Goal: Information Seeking & Learning: Learn about a topic

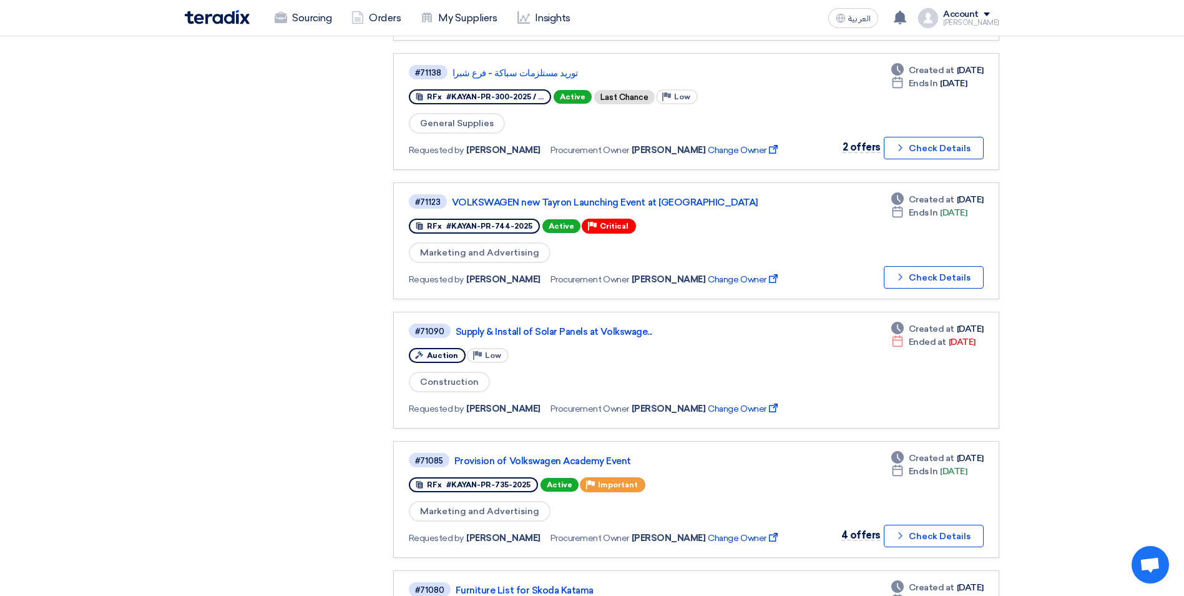
click at [199, 233] on div "Purchase Requisitions Purchase Requisitions 14 Open Requests Open Requests 38 A…" at bounding box center [279, 53] width 209 height 1353
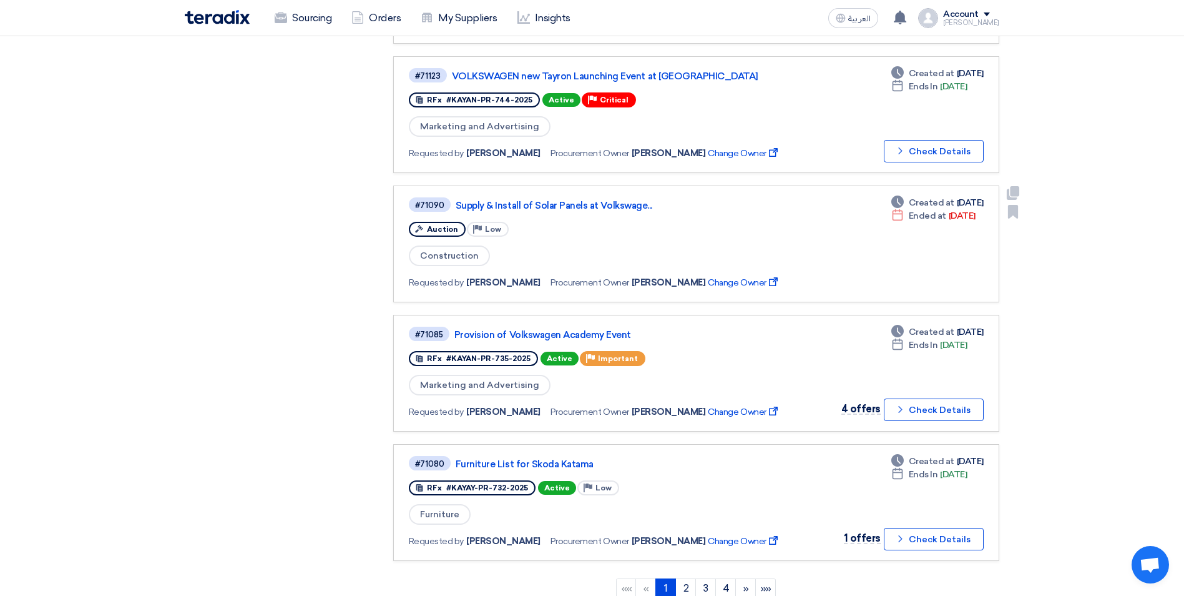
scroll to position [874, 0]
click at [551, 209] on link "Supply & Install of Solar Panels at Volkswage..." at bounding box center [612, 206] width 312 height 11
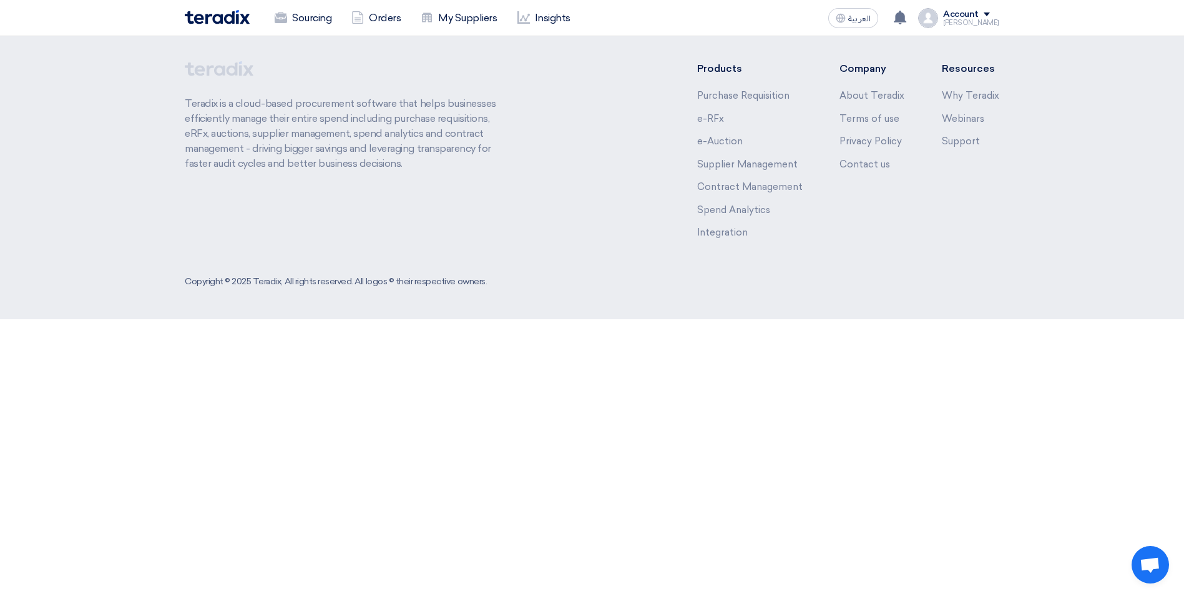
scroll to position [0, 0]
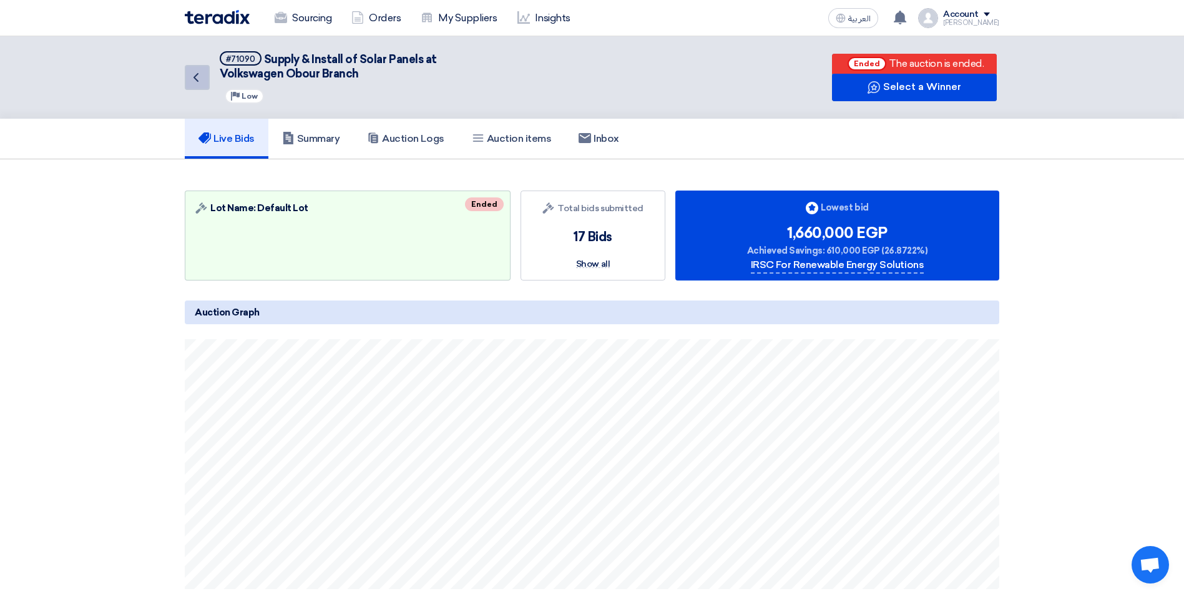
click at [199, 70] on icon "Back" at bounding box center [196, 77] width 15 height 15
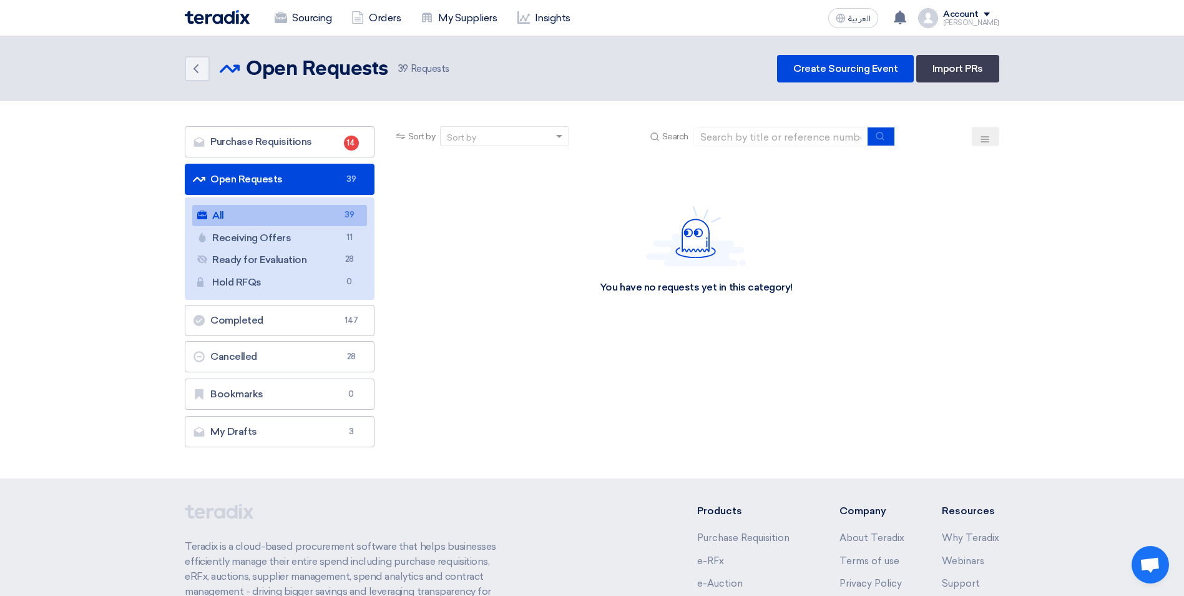
click at [984, 135] on icon at bounding box center [985, 139] width 10 height 10
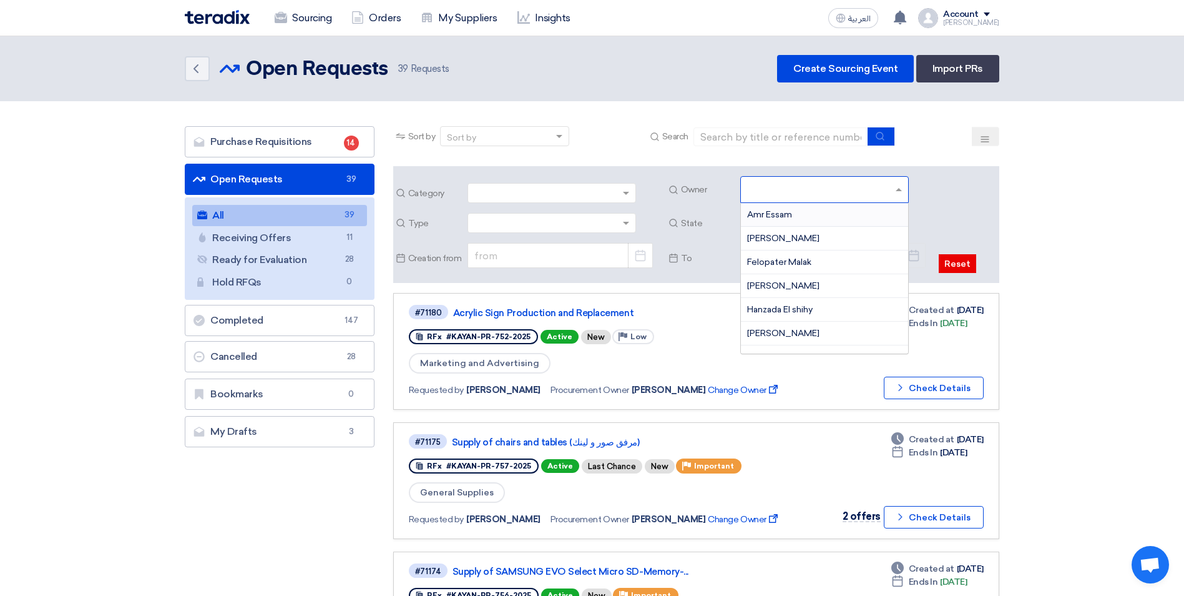
click at [898, 186] on input "text" at bounding box center [826, 190] width 158 height 21
click at [858, 189] on input "text" at bounding box center [826, 190] width 158 height 21
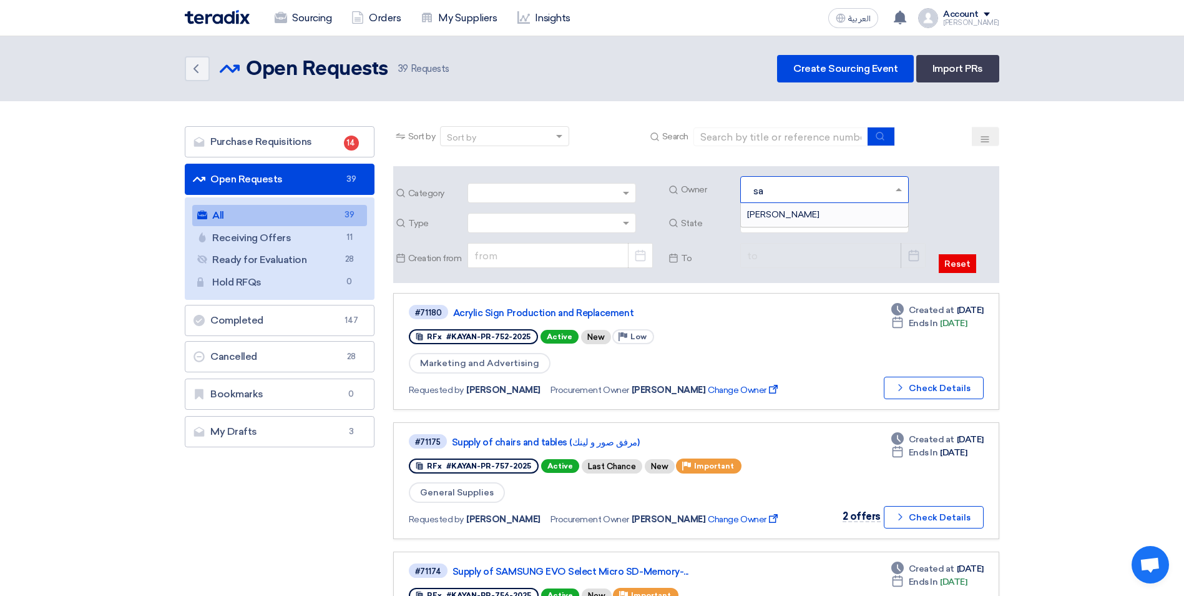
type input "sau"
click at [813, 219] on span "Mohamed Saudi" at bounding box center [783, 214] width 72 height 11
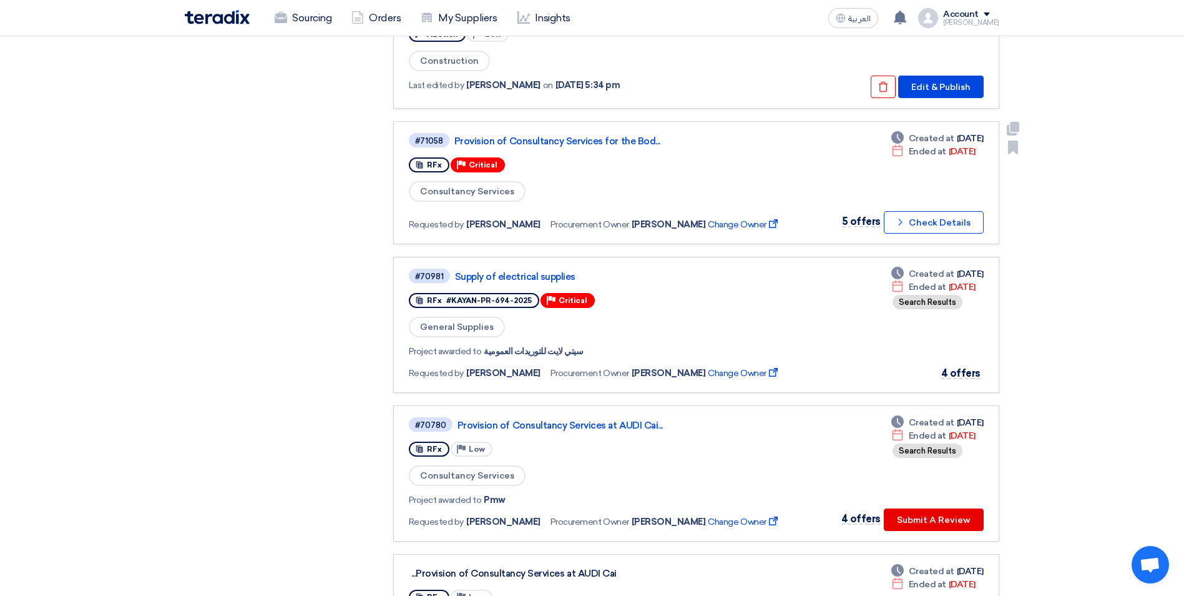
scroll to position [375, 0]
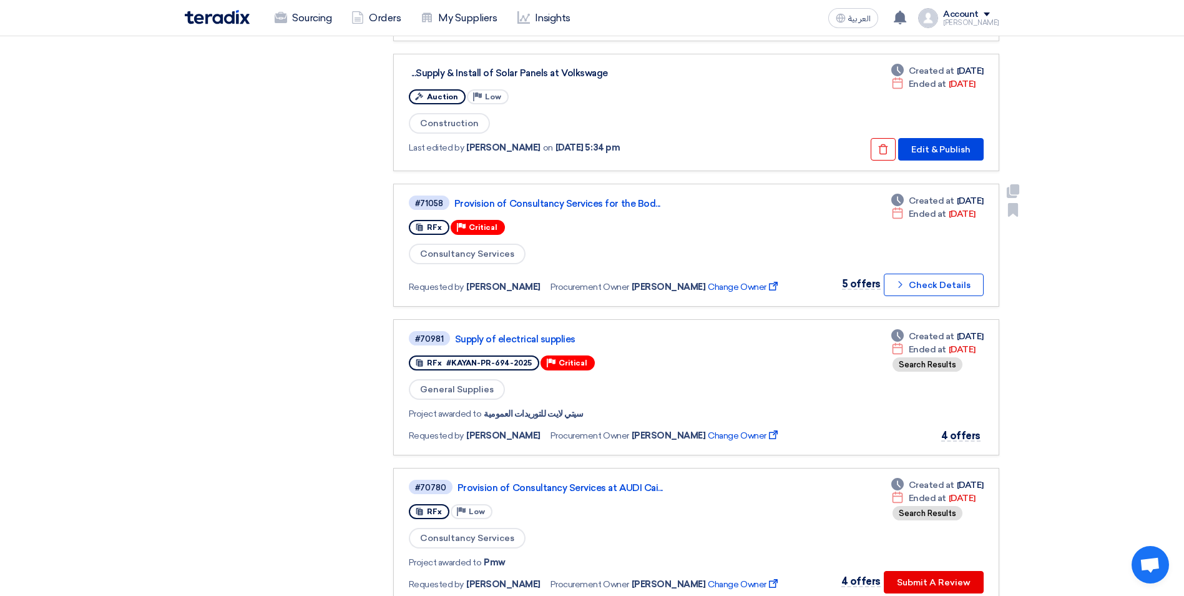
click at [589, 204] on link "Provision of Consultancy Services for the Bod..." at bounding box center [610, 203] width 312 height 11
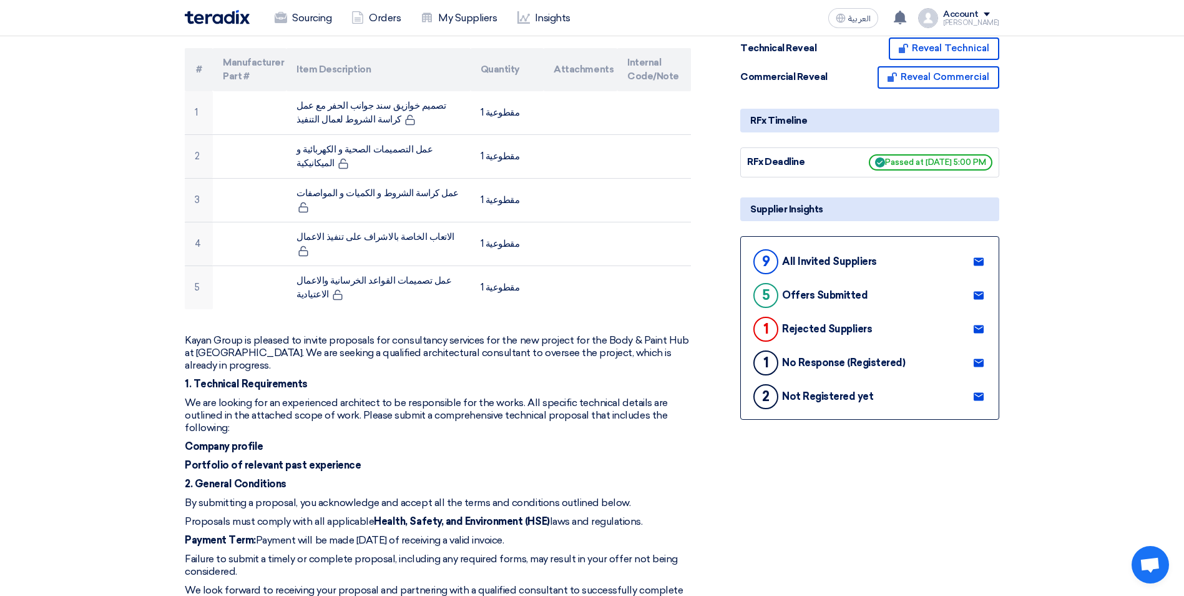
scroll to position [0, 0]
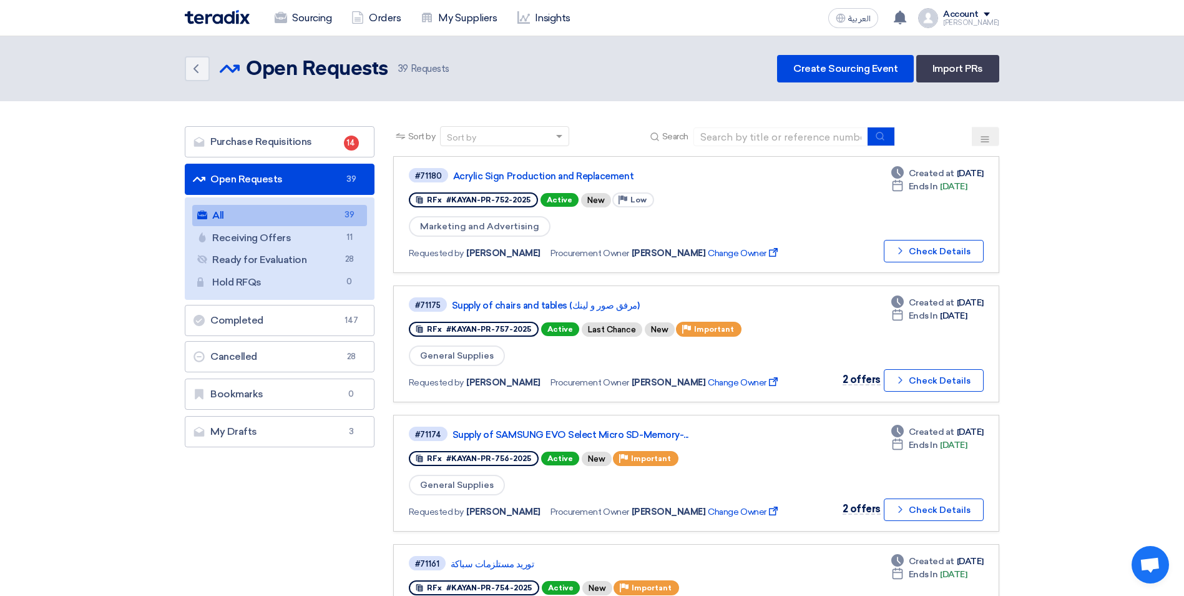
click at [979, 142] on button at bounding box center [985, 136] width 27 height 19
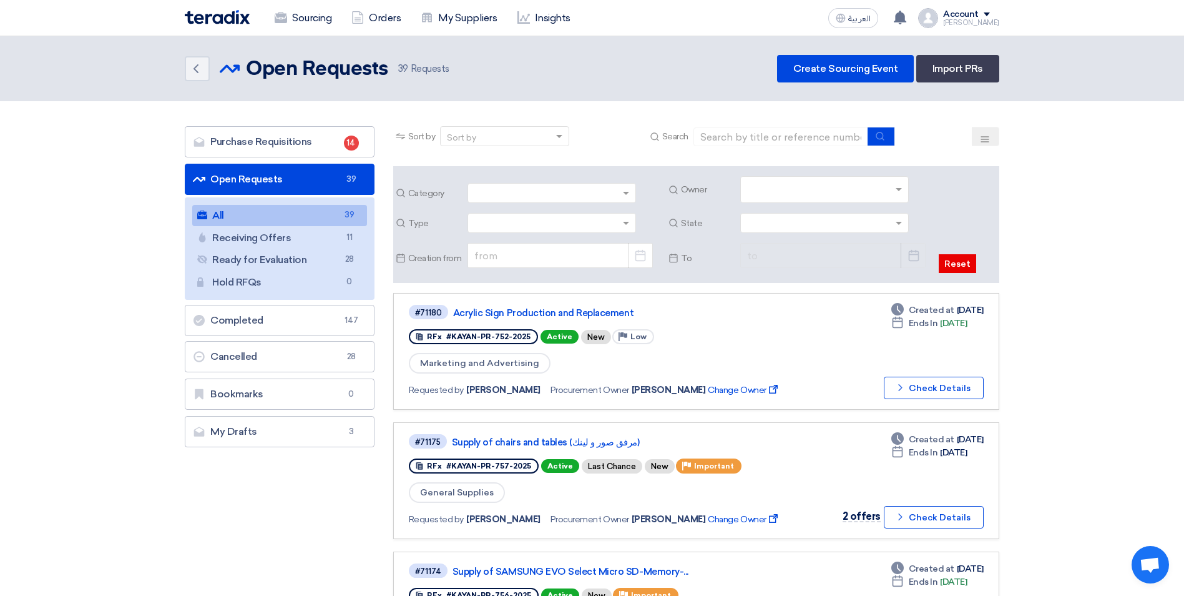
click at [840, 185] on input "text" at bounding box center [826, 190] width 158 height 21
type input "saud"
click at [818, 207] on div "Mohamed Saudi" at bounding box center [824, 214] width 167 height 23
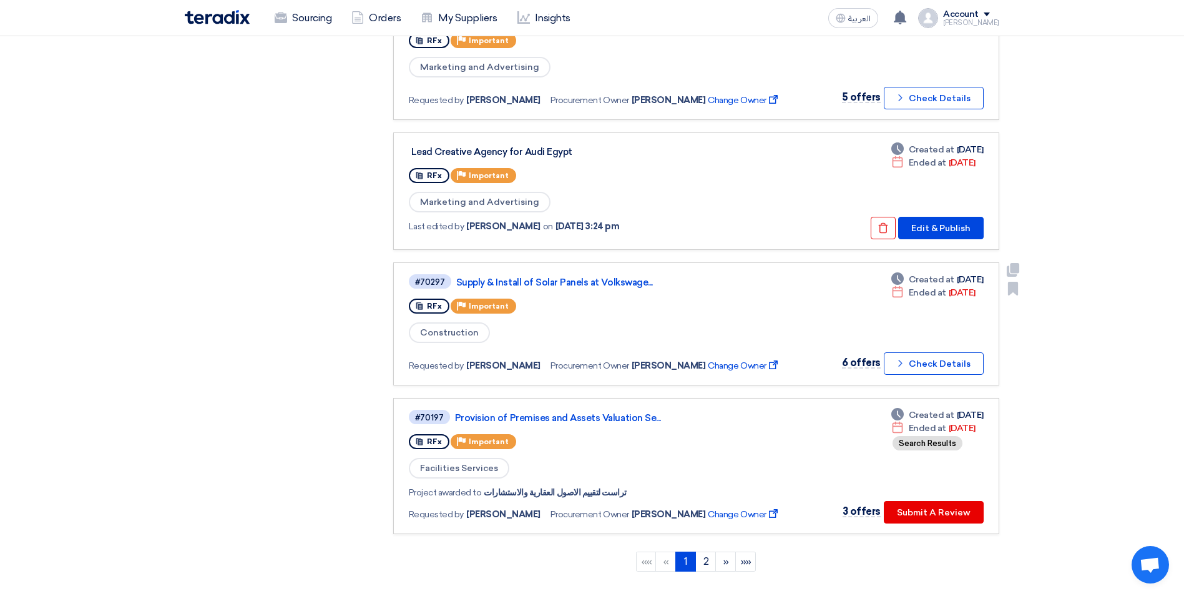
scroll to position [1186, 0]
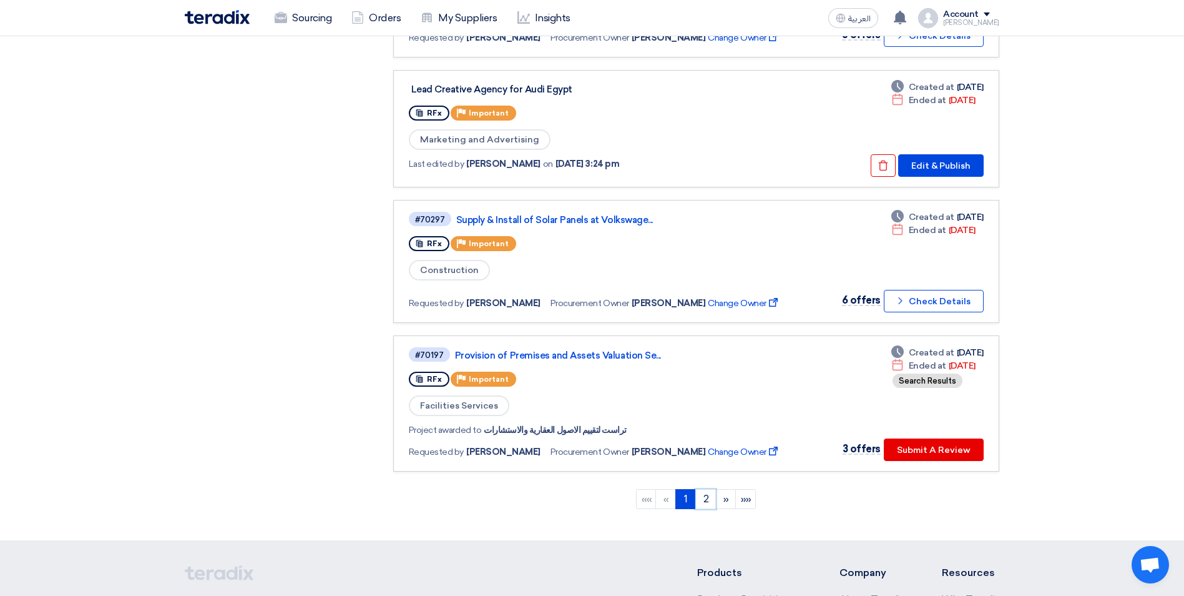
click at [706, 501] on link "2" at bounding box center [705, 499] width 21 height 20
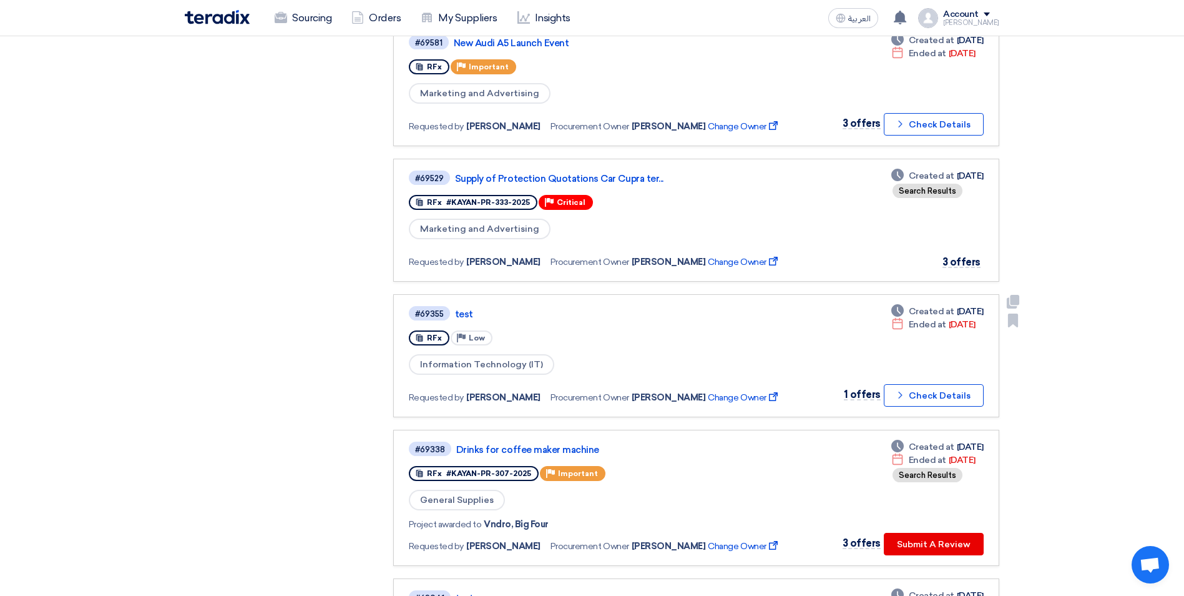
scroll to position [1061, 0]
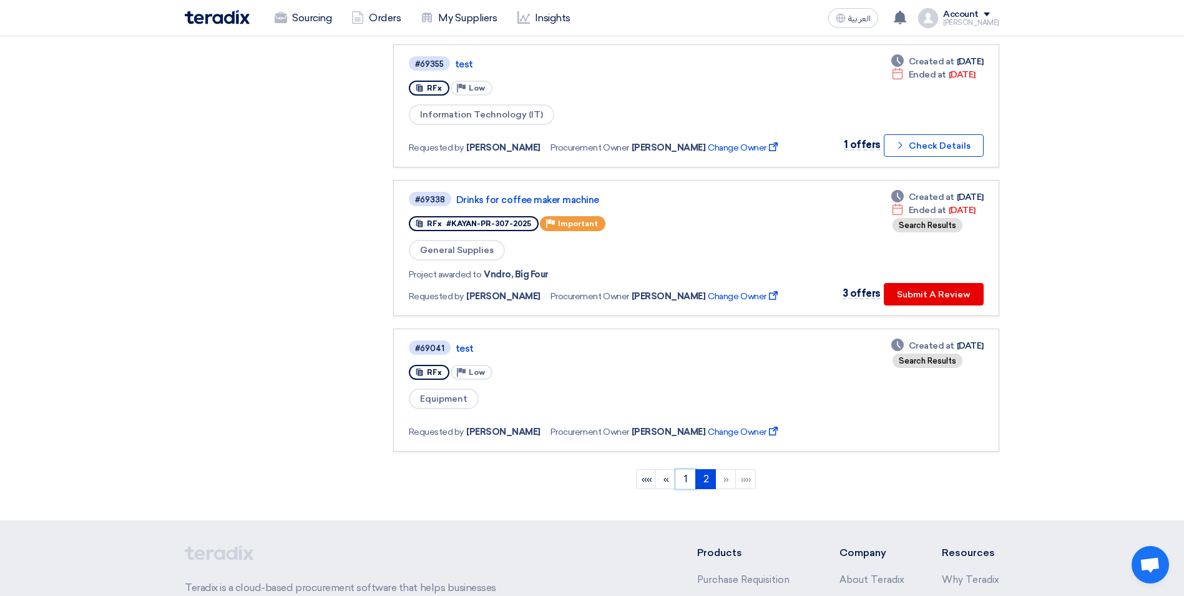
click at [690, 481] on link "1" at bounding box center [686, 479] width 21 height 20
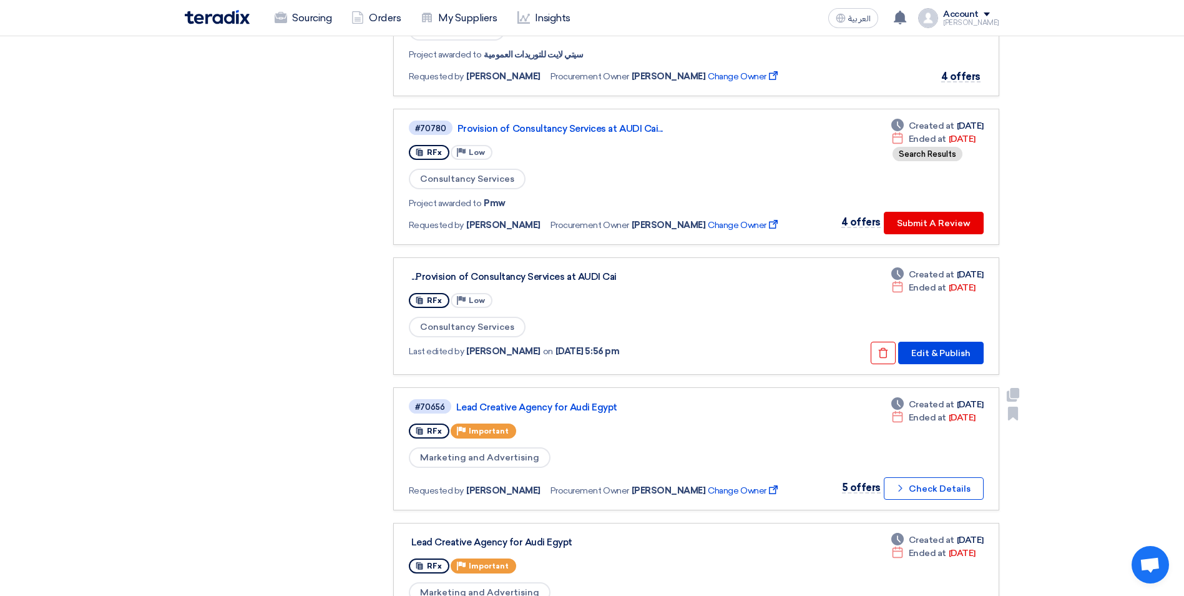
scroll to position [749, 0]
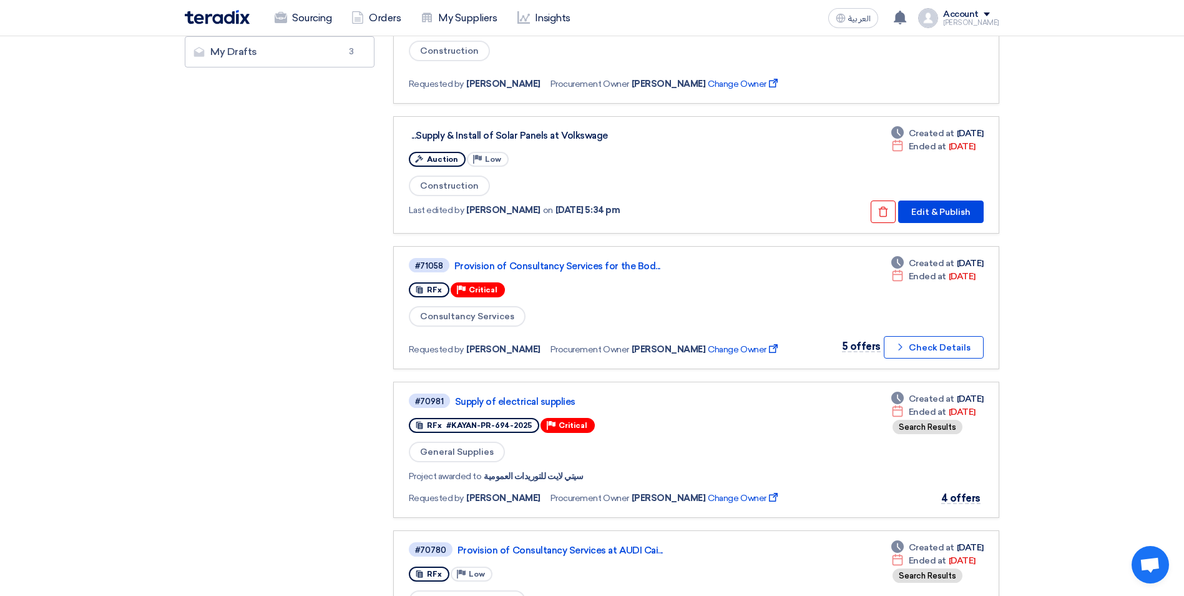
click at [235, 16] on img at bounding box center [217, 17] width 65 height 14
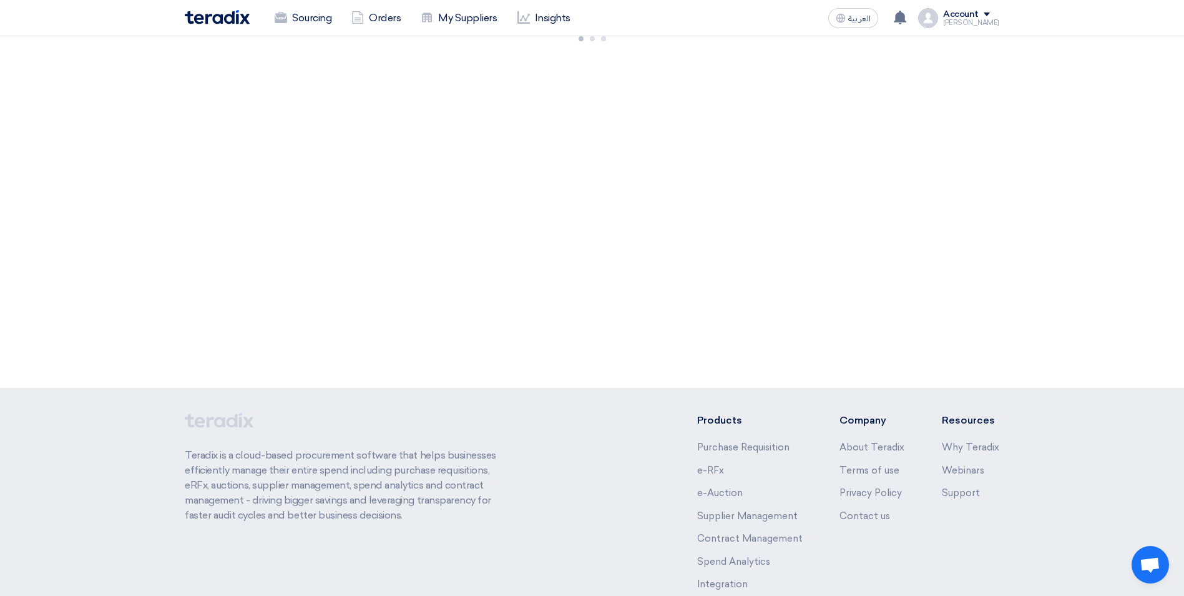
scroll to position [0, 0]
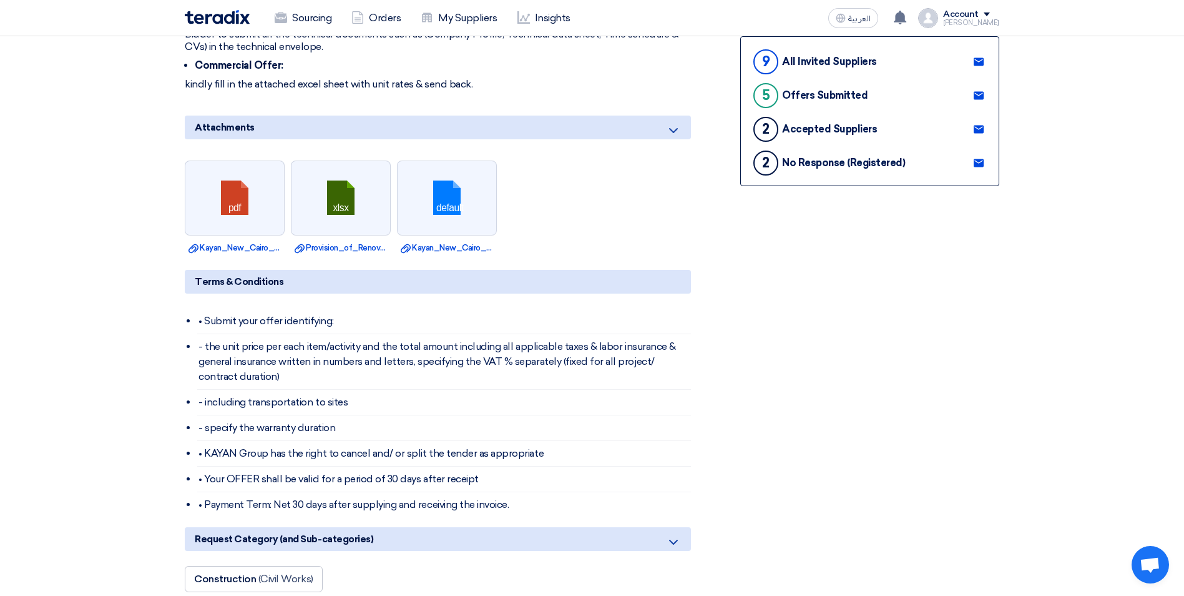
scroll to position [687, 0]
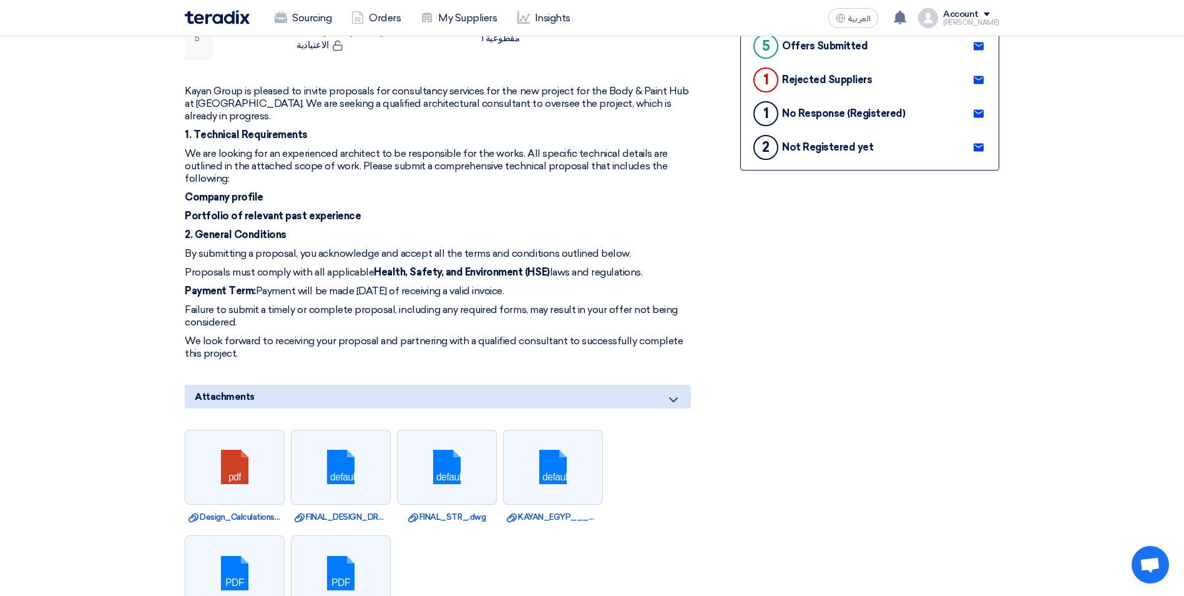
scroll to position [437, 0]
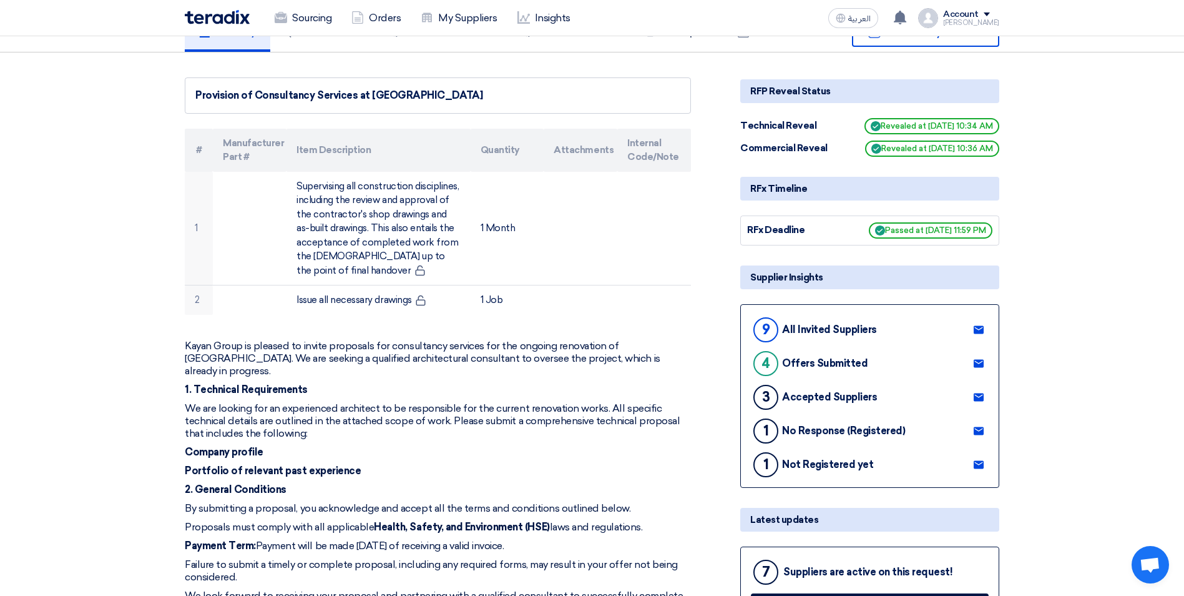
scroll to position [312, 0]
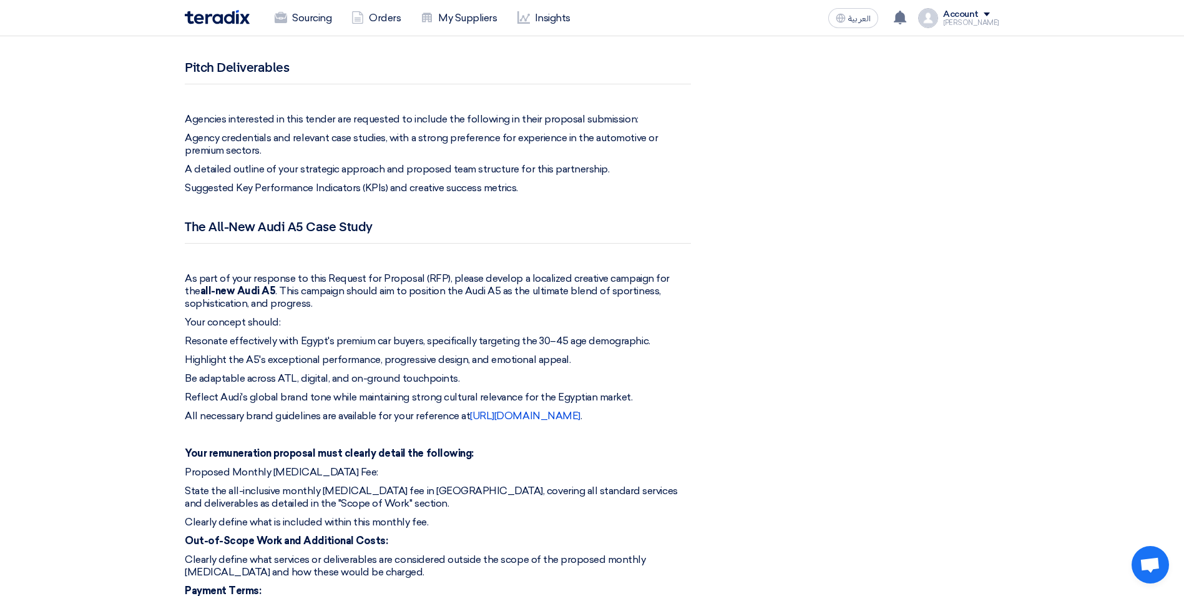
scroll to position [1357, 0]
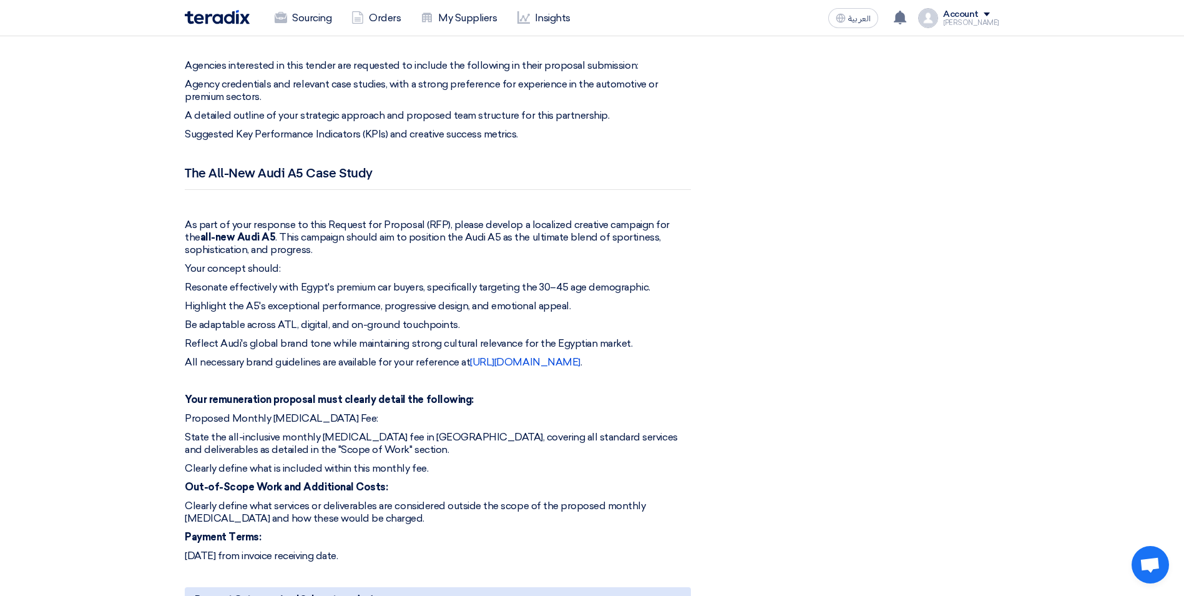
drag, startPoint x: 185, startPoint y: 174, endPoint x: 429, endPoint y: 531, distance: 432.6
copy div "Lore Ipsum do sitamet consectet adip elitseddoei tem incididunt utlabore etdolo…"
drag, startPoint x: 796, startPoint y: 234, endPoint x: 778, endPoint y: 243, distance: 20.4
click at [797, 234] on div "Share with your team RFP Reveal Status Technical Reveal Revealed at [DATE] 1:40…" at bounding box center [870, 110] width 278 height 2596
